Goal: Navigation & Orientation: Find specific page/section

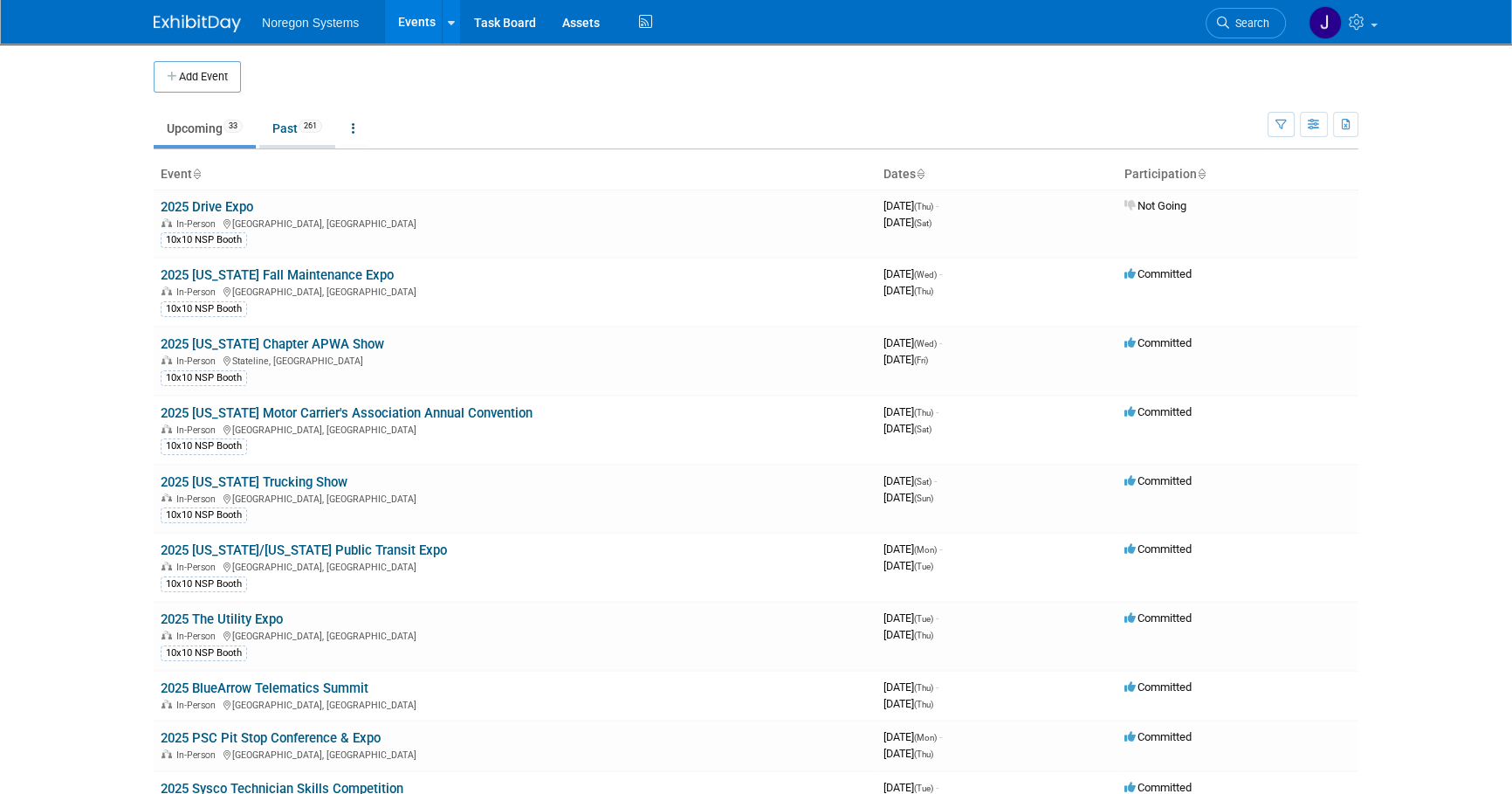
click at [279, 129] on link "Past 261" at bounding box center [297, 129] width 76 height 33
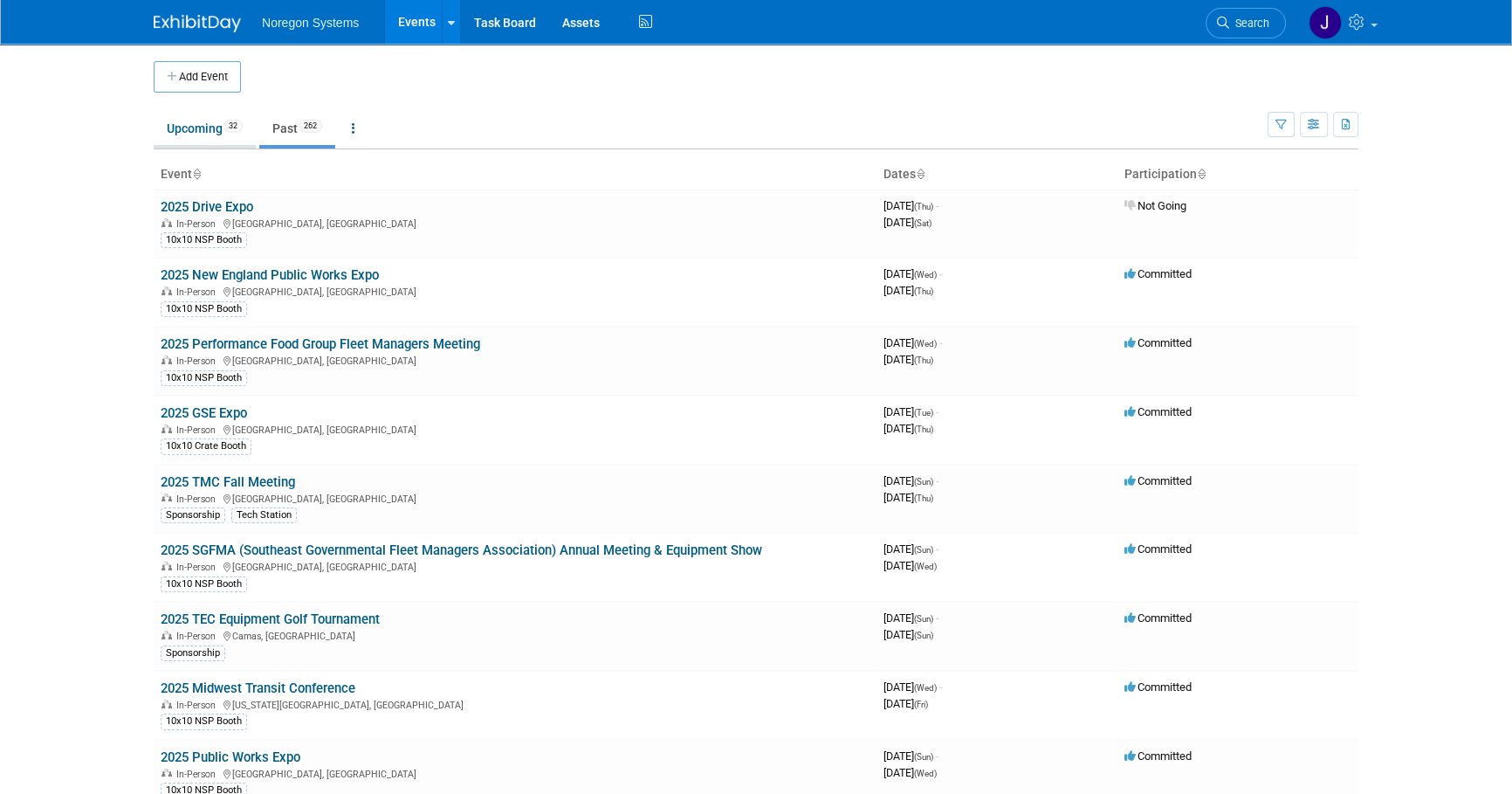
click at [182, 124] on link "Upcoming 32" at bounding box center [204, 129] width 102 height 33
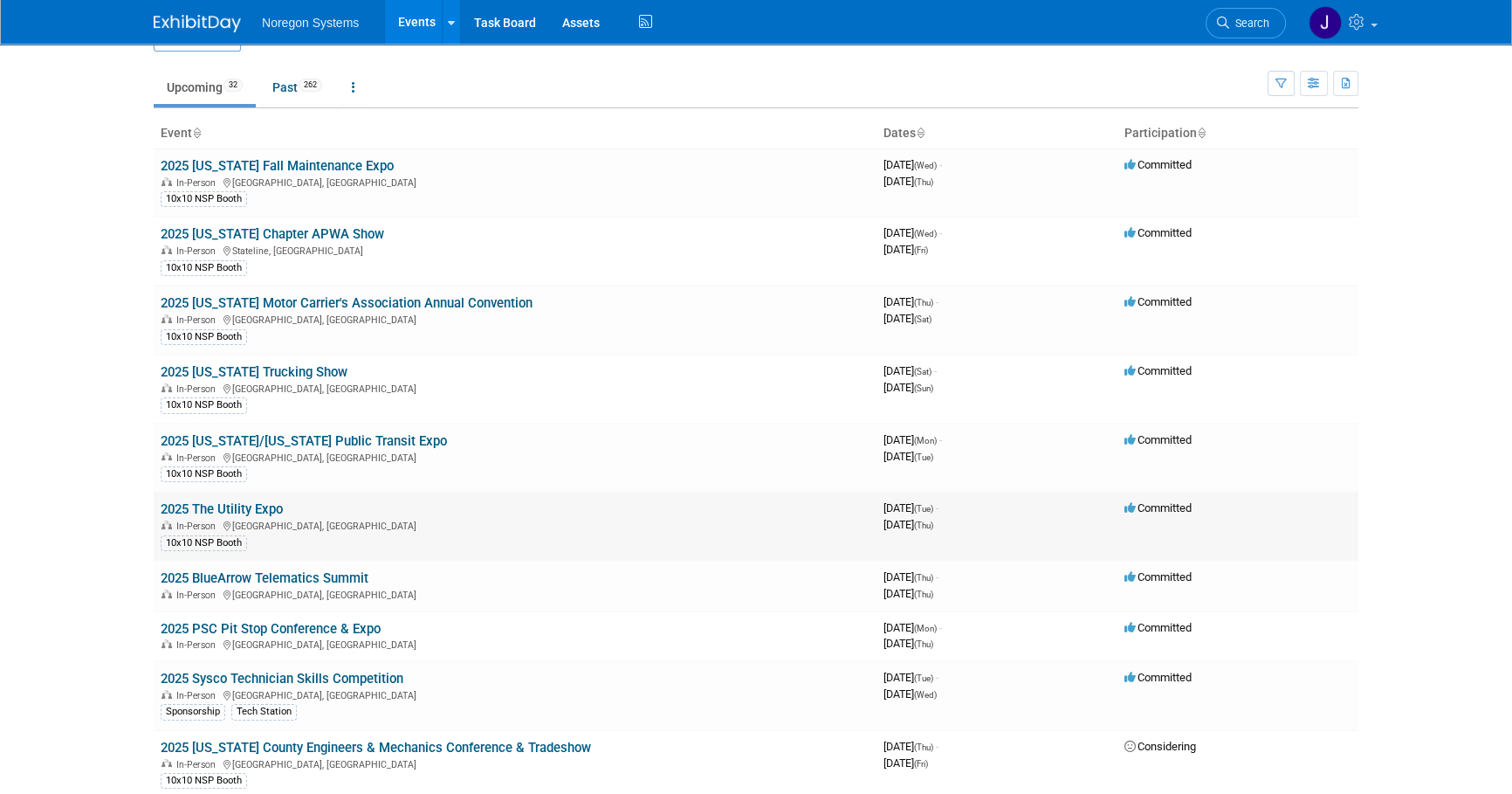
scroll to position [79, 0]
